Goal: Task Accomplishment & Management: Manage account settings

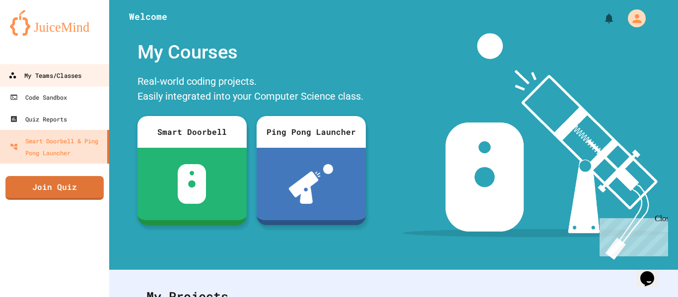
click at [34, 77] on div "My Teams/Classes" at bounding box center [44, 75] width 73 height 12
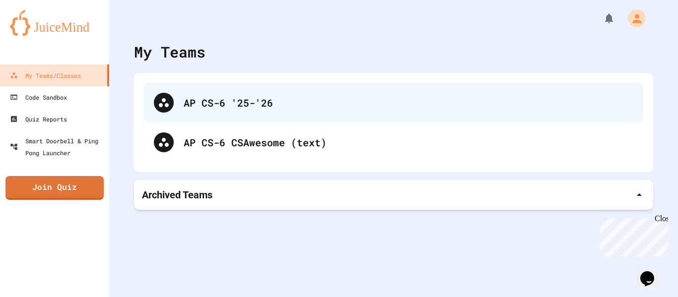
click at [249, 114] on div "AP CS-6 '25-'26" at bounding box center [393, 103] width 499 height 40
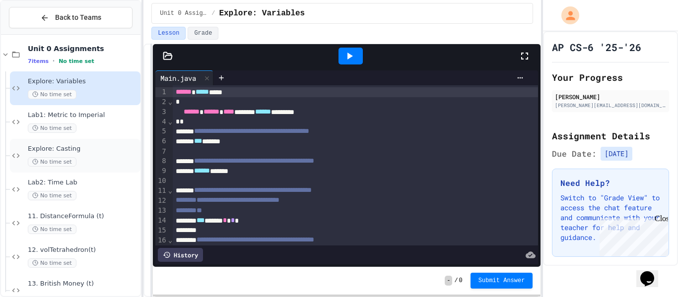
scroll to position [7, 0]
click at [84, 194] on div "No time set" at bounding box center [83, 195] width 111 height 9
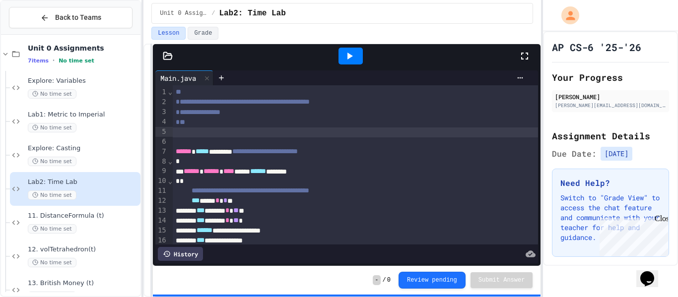
drag, startPoint x: 395, startPoint y: 128, endPoint x: 380, endPoint y: 128, distance: 15.4
click at [380, 128] on div at bounding box center [356, 133] width 366 height 10
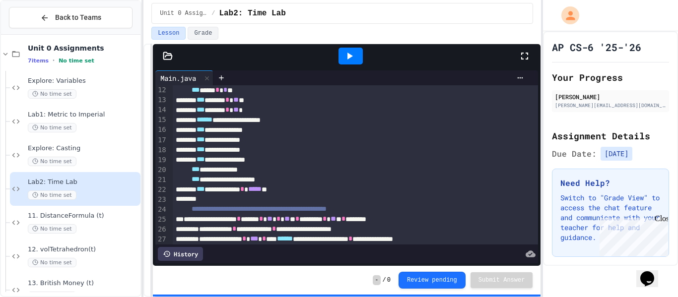
scroll to position [111, 0]
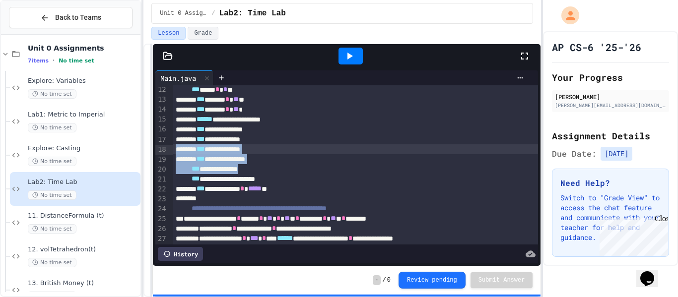
drag, startPoint x: 283, startPoint y: 171, endPoint x: 171, endPoint y: 147, distance: 114.6
click at [171, 147] on div "**********" at bounding box center [346, 164] width 383 height 159
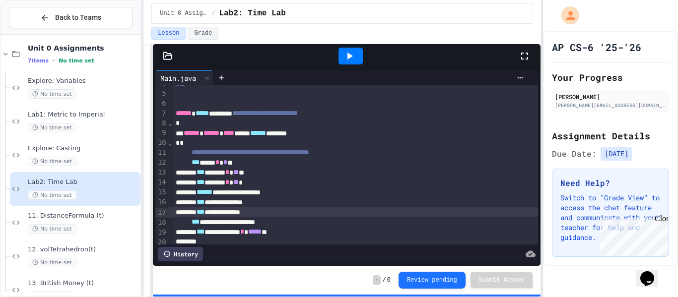
scroll to position [43, 0]
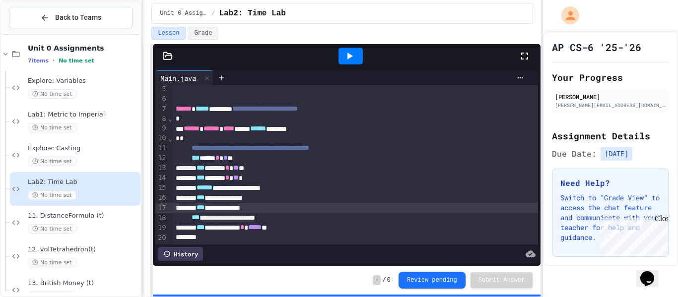
click at [356, 53] on div at bounding box center [350, 56] width 24 height 17
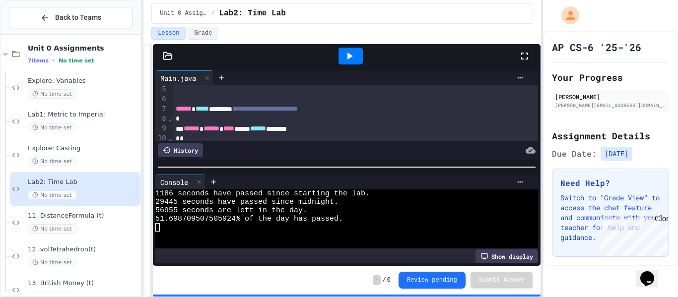
click at [320, 116] on div "*" at bounding box center [356, 119] width 366 height 10
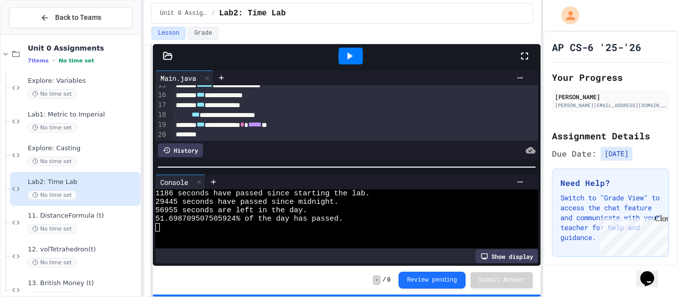
scroll to position [149, 0]
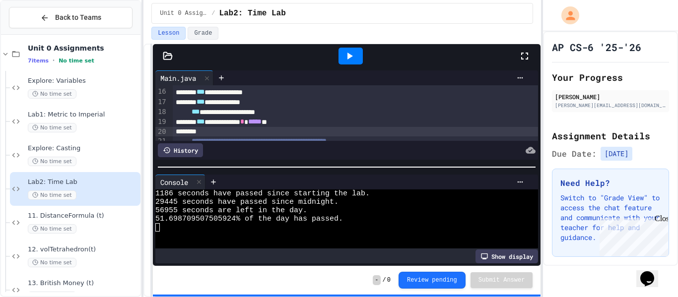
click at [331, 130] on div at bounding box center [356, 132] width 366 height 10
click at [425, 283] on button "Review pending" at bounding box center [431, 279] width 67 height 17
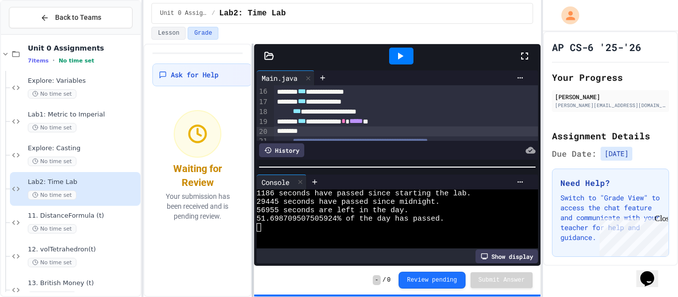
click at [252, 122] on div at bounding box center [253, 171] width 2 height 254
